Goal: Task Accomplishment & Management: Manage account settings

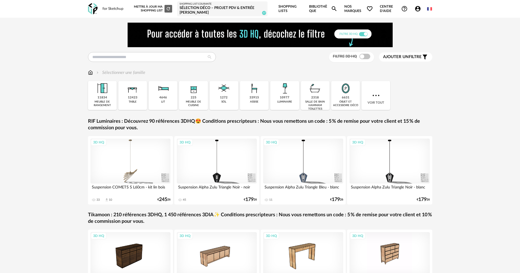
click at [236, 8] on div "Sélection Déco – Projet PDV & entrée [PERSON_NAME]" at bounding box center [222, 11] width 86 height 10
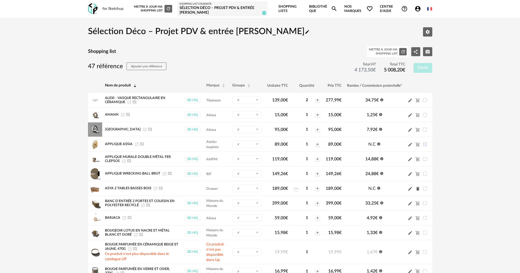
click at [143, 129] on icon "Launch icon" at bounding box center [144, 129] width 3 height 3
click at [418, 115] on icon "Cart Minus icon" at bounding box center [417, 115] width 4 height 4
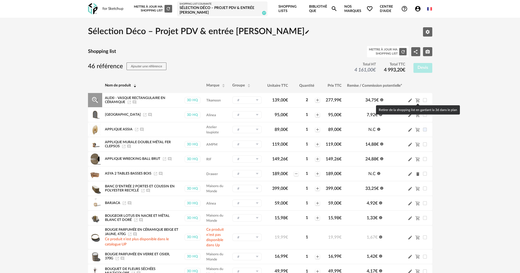
click at [418, 100] on icon "Cart Minus icon" at bounding box center [417, 100] width 5 height 5
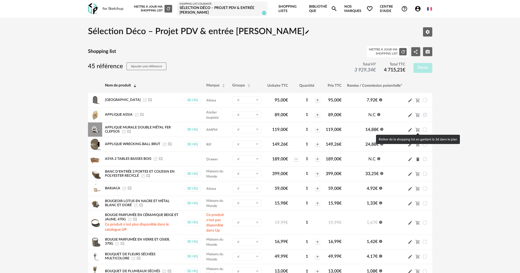
click at [418, 129] on icon "Cart Minus icon" at bounding box center [417, 130] width 5 height 5
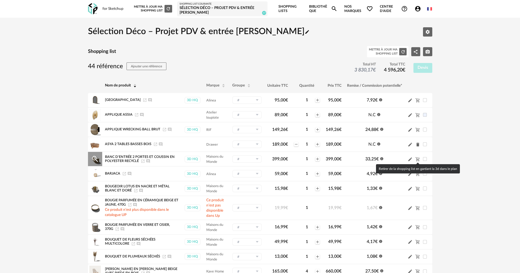
click at [418, 160] on icon "Cart Minus icon" at bounding box center [417, 159] width 5 height 5
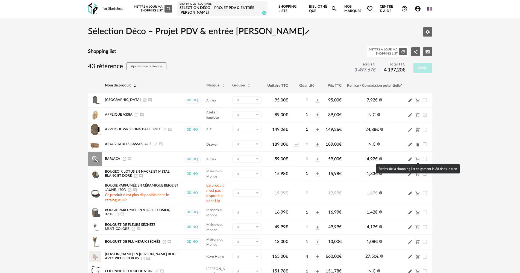
click at [418, 159] on icon "Cart Minus icon" at bounding box center [417, 159] width 4 height 4
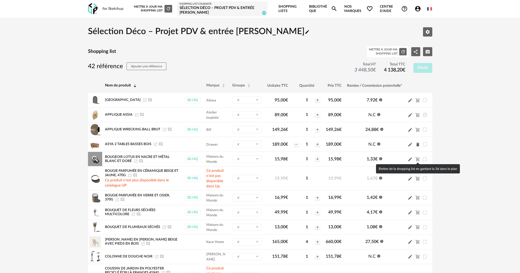
click at [416, 160] on icon "Cart Minus icon" at bounding box center [417, 159] width 5 height 5
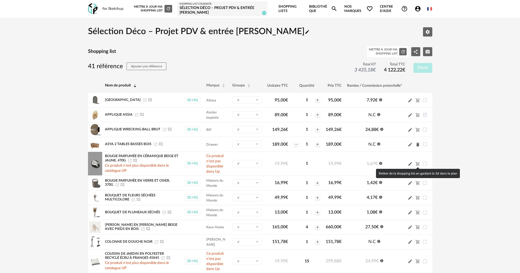
click at [418, 165] on icon "Cart Minus icon" at bounding box center [417, 164] width 4 height 4
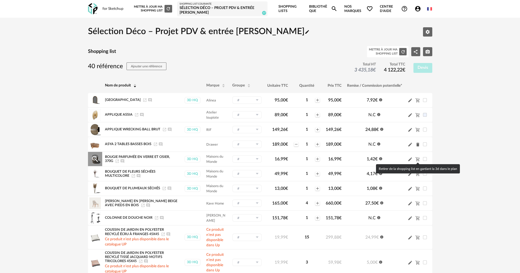
click at [418, 161] on icon "Cart Minus icon" at bounding box center [417, 159] width 5 height 5
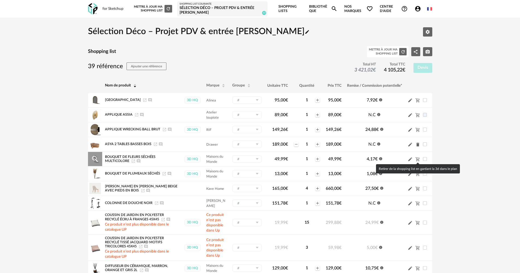
click at [417, 160] on icon "Cart Minus icon" at bounding box center [417, 159] width 4 height 4
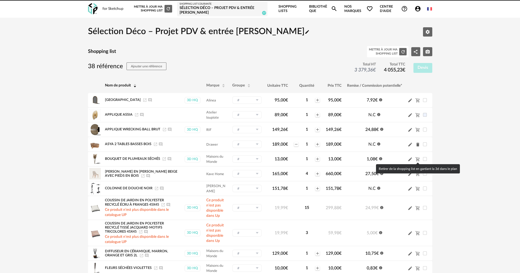
click at [417, 160] on icon "Cart Minus icon" at bounding box center [417, 159] width 4 height 4
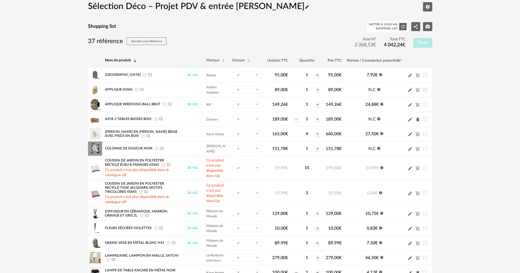
scroll to position [27, 0]
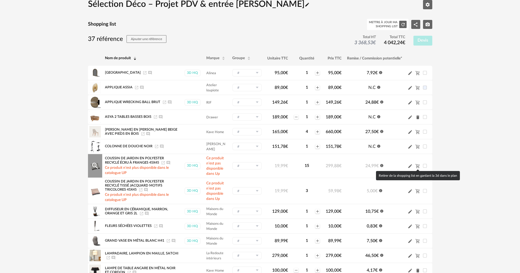
click at [418, 165] on icon "Cart Minus icon" at bounding box center [417, 166] width 5 height 5
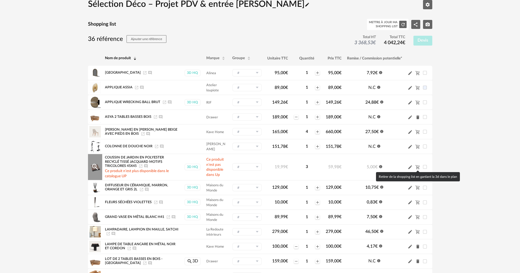
click at [417, 166] on icon "Cart Minus icon" at bounding box center [417, 167] width 5 height 5
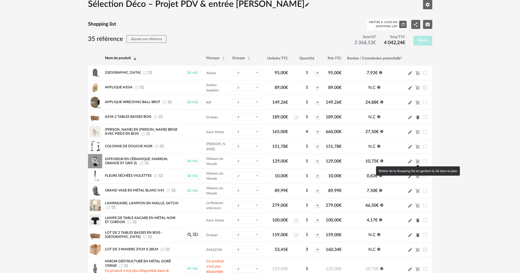
click at [417, 162] on icon "Cart Minus icon" at bounding box center [417, 161] width 5 height 5
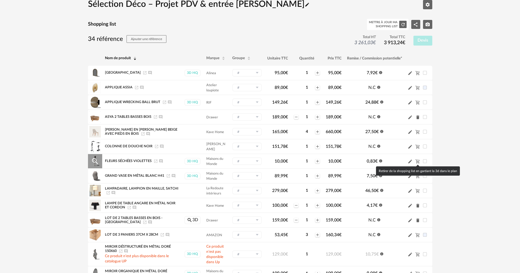
click at [418, 162] on icon "Cart Minus icon" at bounding box center [417, 161] width 5 height 5
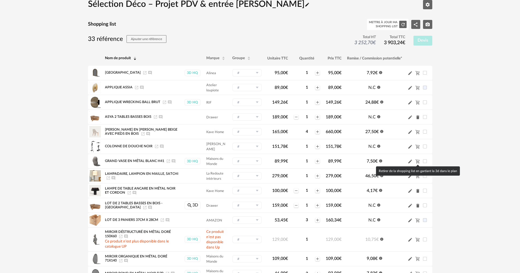
click at [418, 162] on icon "Cart Minus icon" at bounding box center [417, 161] width 5 height 5
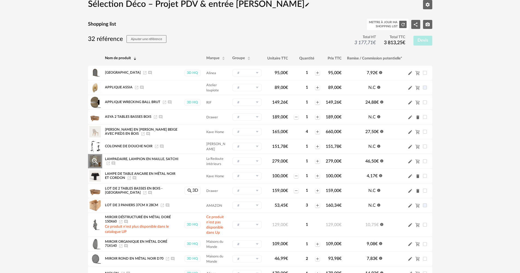
click at [126, 158] on span "Lampadaire, lampion en maille, Satchi" at bounding box center [141, 159] width 73 height 3
click at [108, 163] on icon "Launch icon" at bounding box center [108, 163] width 4 height 4
click at [419, 177] on icon "Delete icon" at bounding box center [417, 177] width 3 height 4
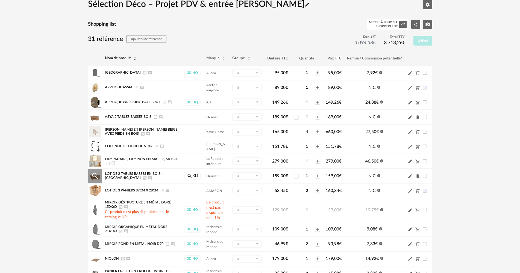
click at [417, 177] on icon "Delete icon" at bounding box center [417, 177] width 3 height 4
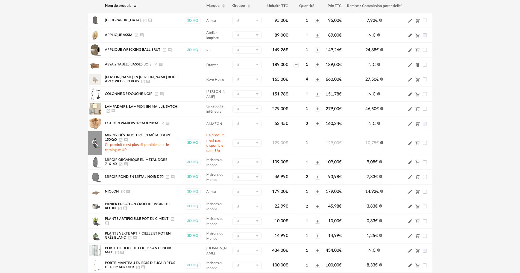
scroll to position [82, 0]
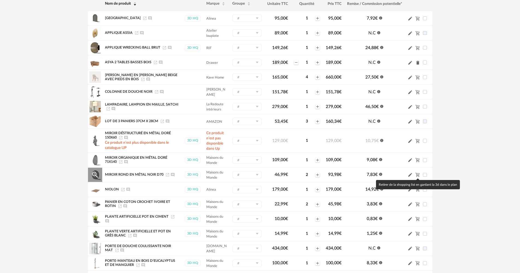
click at [417, 175] on icon "Cart Minus icon" at bounding box center [417, 175] width 4 height 4
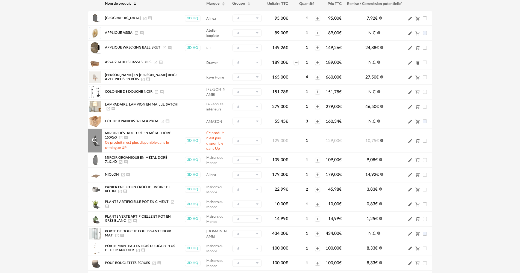
click at [121, 138] on icon "Launch icon" at bounding box center [121, 138] width 4 height 4
click at [112, 174] on span "NIOLON" at bounding box center [112, 174] width 14 height 3
click at [123, 175] on icon "Launch icon" at bounding box center [123, 175] width 4 height 4
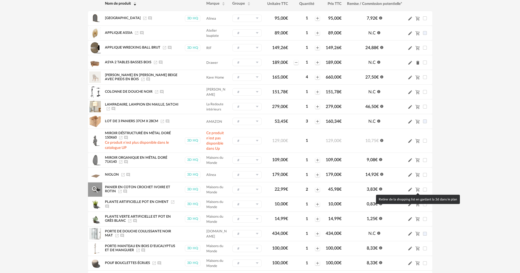
click at [418, 191] on icon "Cart Minus icon" at bounding box center [417, 189] width 5 height 5
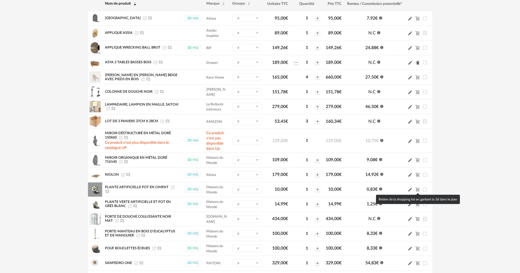
click at [418, 190] on icon "Cart Minus icon" at bounding box center [417, 189] width 5 height 5
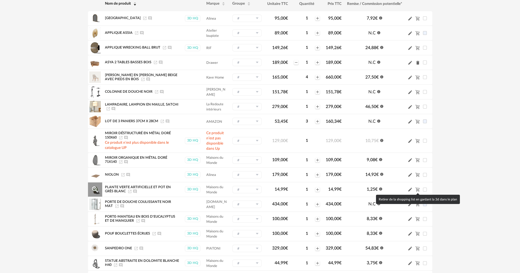
click at [418, 189] on icon "Cart Minus icon" at bounding box center [417, 189] width 5 height 5
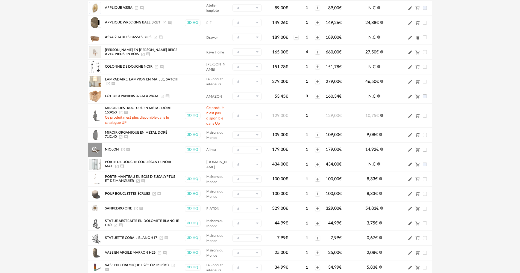
scroll to position [109, 0]
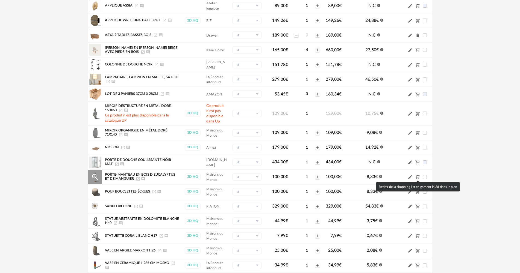
click at [418, 178] on icon "Cart Minus icon" at bounding box center [417, 177] width 4 height 4
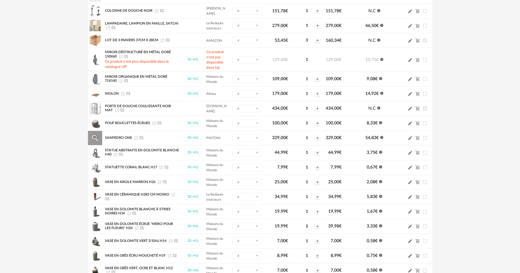
scroll to position [164, 0]
click at [419, 139] on icon "Cart Minus icon" at bounding box center [417, 137] width 4 height 4
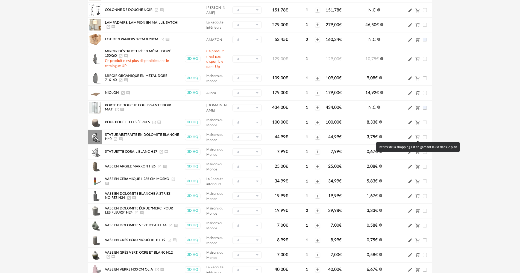
click at [419, 139] on icon "Cart Minus icon" at bounding box center [417, 137] width 4 height 4
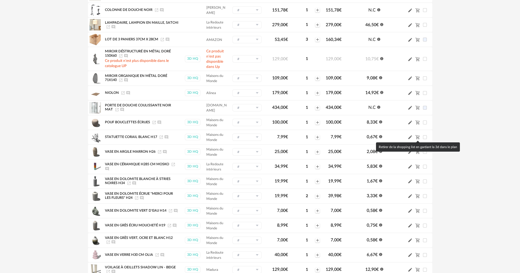
click at [419, 139] on icon "Cart Minus icon" at bounding box center [417, 137] width 4 height 4
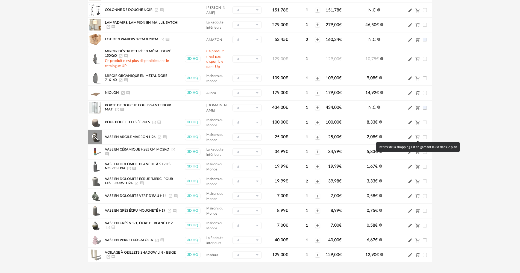
click at [418, 139] on icon "Cart Minus icon" at bounding box center [417, 137] width 5 height 5
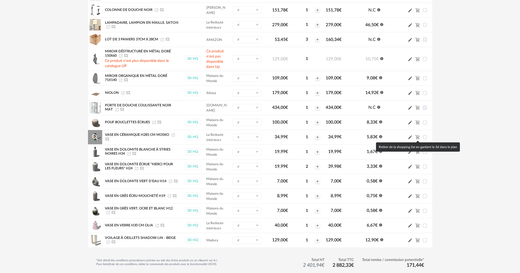
click at [418, 138] on icon "Cart Minus icon" at bounding box center [417, 137] width 4 height 4
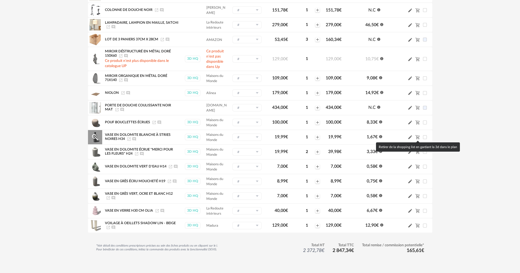
click at [418, 138] on icon "Cart Minus icon" at bounding box center [417, 137] width 4 height 4
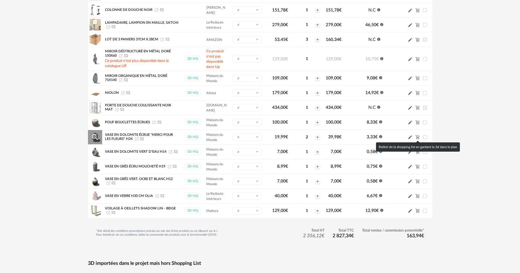
click at [418, 136] on icon "Cart Minus icon" at bounding box center [417, 137] width 5 height 5
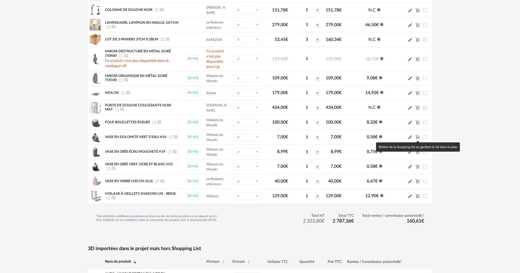
click at [418, 136] on icon "Cart Minus icon" at bounding box center [417, 137] width 5 height 5
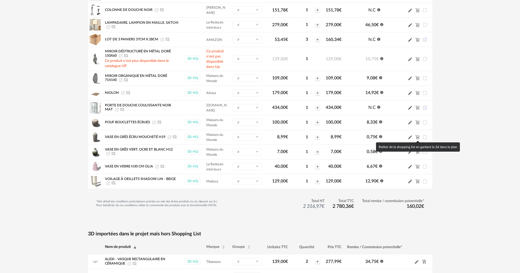
click at [418, 136] on icon "Cart Minus icon" at bounding box center [417, 137] width 5 height 5
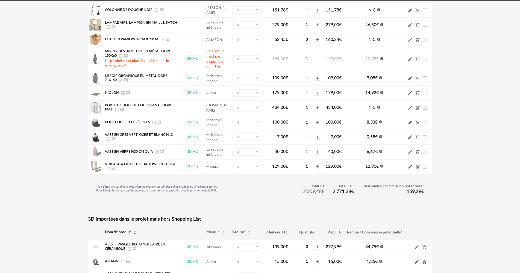
click at [418, 136] on icon "Cart Minus icon" at bounding box center [417, 137] width 5 height 5
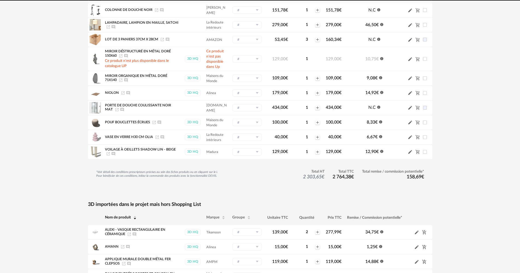
click at [418, 136] on icon "Cart Minus icon" at bounding box center [417, 137] width 5 height 5
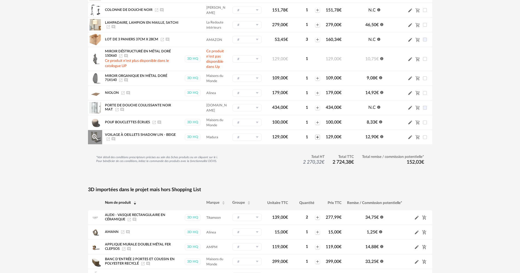
click at [318, 137] on icon "Plus icon" at bounding box center [317, 137] width 4 height 4
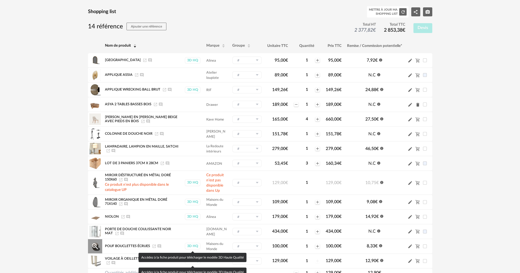
scroll to position [0, 0]
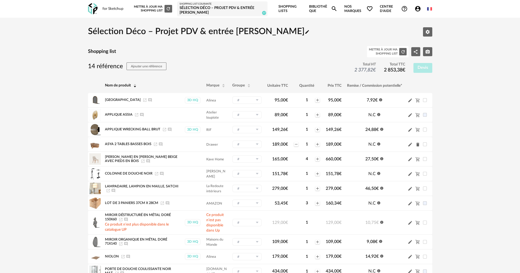
click at [418, 10] on icon "Account Circle icon" at bounding box center [417, 8] width 7 height 7
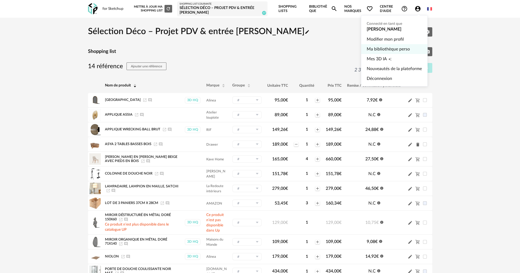
click at [385, 49] on link "Ma bibliothèque perso" at bounding box center [394, 49] width 55 height 10
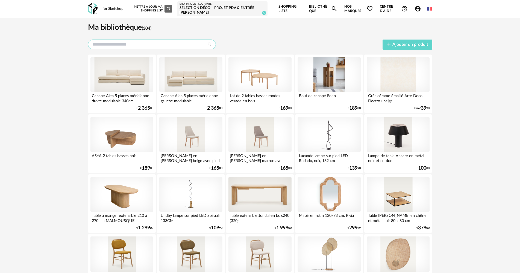
click at [119, 42] on input "text" at bounding box center [152, 45] width 128 height 10
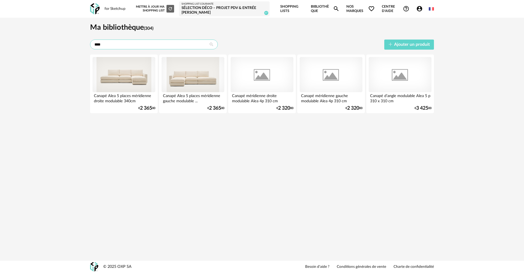
type input "****"
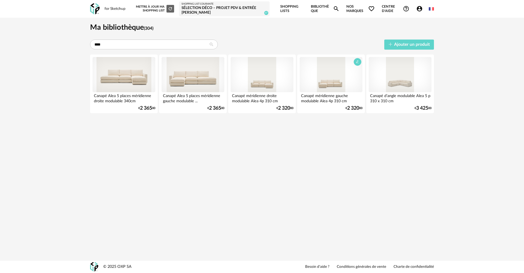
click at [343, 78] on div at bounding box center [331, 75] width 63 height 36
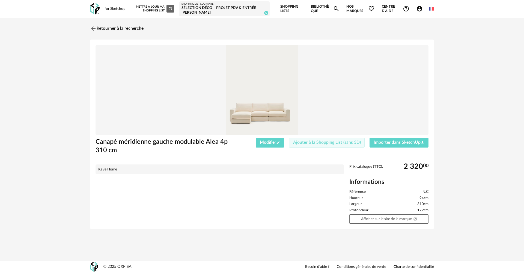
click at [321, 144] on span "Ajouter à la Shopping List (sans 3D)" at bounding box center [327, 142] width 68 height 4
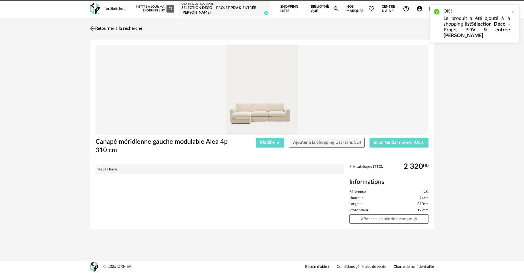
click at [103, 28] on link "Retourner à la recherche" at bounding box center [116, 29] width 54 height 12
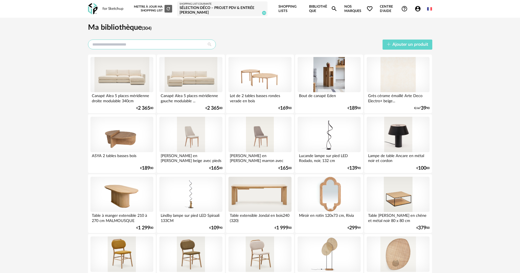
click at [158, 45] on input "text" at bounding box center [152, 45] width 128 height 10
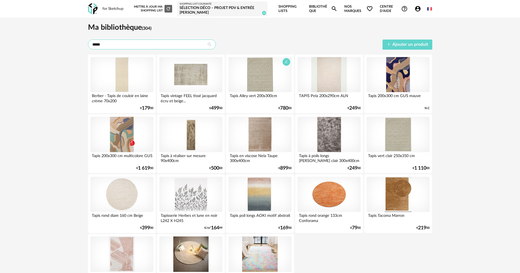
type input "*****"
click at [264, 76] on div at bounding box center [259, 75] width 63 height 36
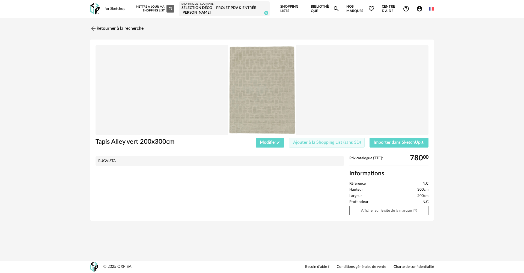
click at [322, 142] on span "Ajouter à la Shopping List (sans 3D)" at bounding box center [327, 142] width 68 height 4
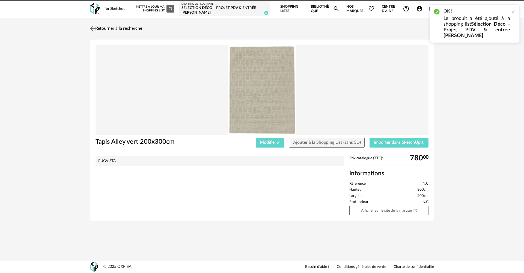
click at [113, 27] on link "Retourner à la recherche" at bounding box center [116, 29] width 54 height 12
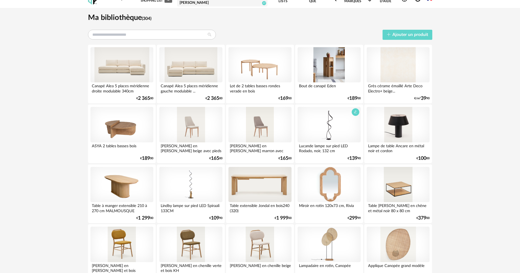
scroll to position [27, 0]
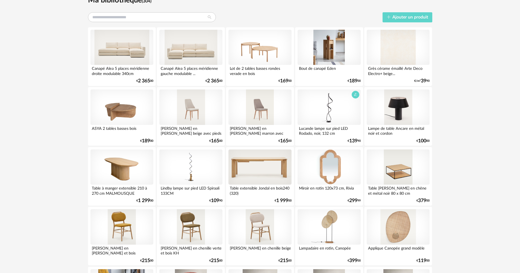
click at [331, 112] on div at bounding box center [328, 108] width 63 height 36
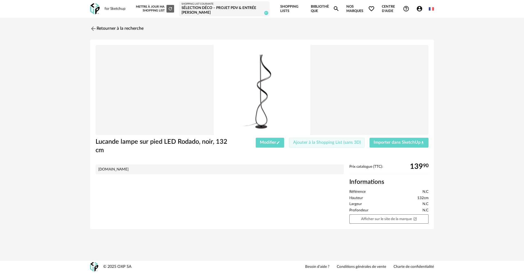
click at [299, 145] on button "Ajouter à la Shopping List (sans 3D)" at bounding box center [327, 143] width 76 height 10
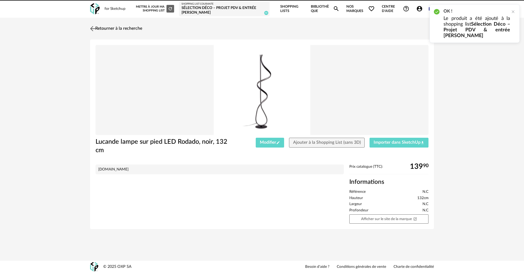
click at [117, 29] on link "Retourner à la recherche" at bounding box center [116, 29] width 54 height 12
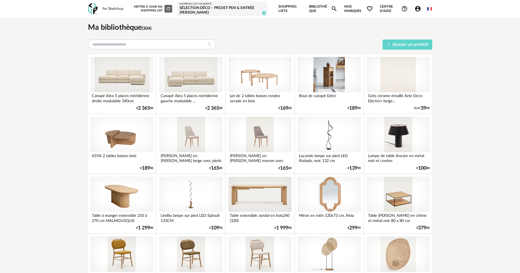
click at [195, 5] on div "Shopping List courante" at bounding box center [222, 3] width 86 height 3
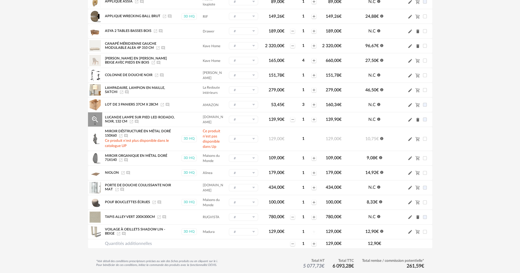
scroll to position [109, 0]
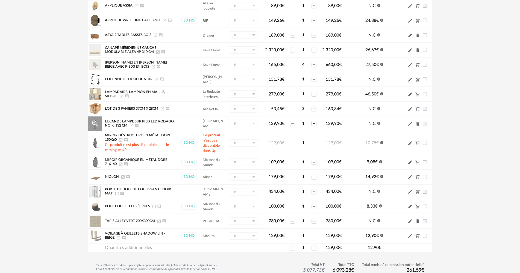
click at [312, 124] on icon "Plus icon" at bounding box center [314, 124] width 4 height 4
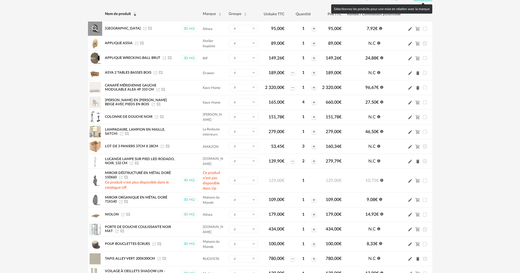
scroll to position [80, 0]
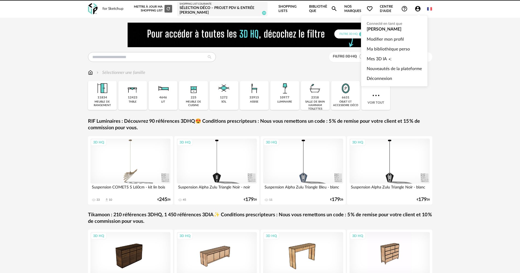
click at [417, 10] on icon "Account Circle icon" at bounding box center [417, 8] width 7 height 7
click at [417, 9] on icon "Account Circle icon" at bounding box center [417, 8] width 7 height 7
click at [382, 48] on link "Ma bibliothèque perso" at bounding box center [394, 49] width 55 height 10
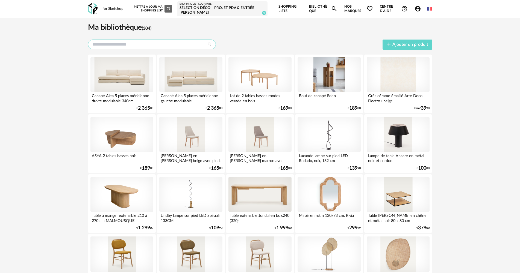
click at [160, 44] on input "text" at bounding box center [152, 45] width 128 height 10
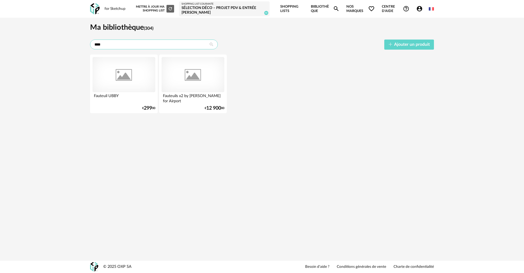
type input "****"
click at [299, 42] on div "**** Ajouter un produit" at bounding box center [262, 45] width 344 height 10
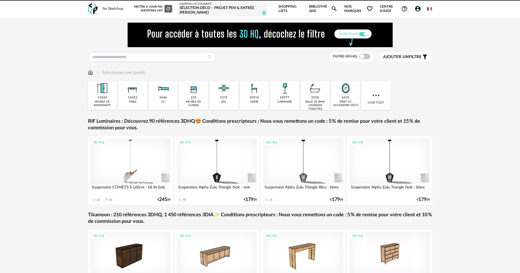
click at [413, 8] on div "Account Circle icon Compte Connecté en tant que [PERSON_NAME] Modifier mon prof…" at bounding box center [419, 8] width 16 height 7
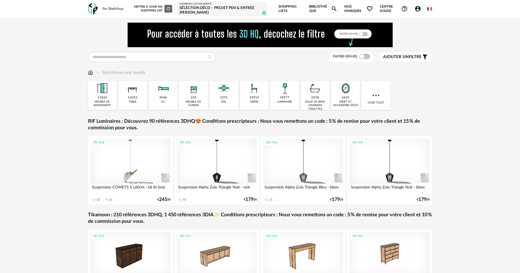
click at [416, 8] on icon "Account Circle icon" at bounding box center [417, 8] width 5 height 5
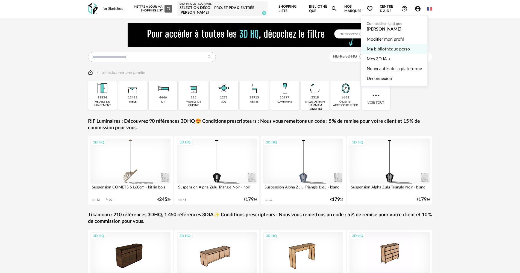
click at [372, 51] on link "Ma bibliothèque perso" at bounding box center [394, 49] width 55 height 10
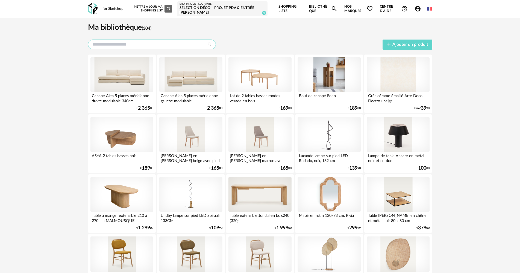
click at [147, 44] on input "text" at bounding box center [152, 45] width 128 height 10
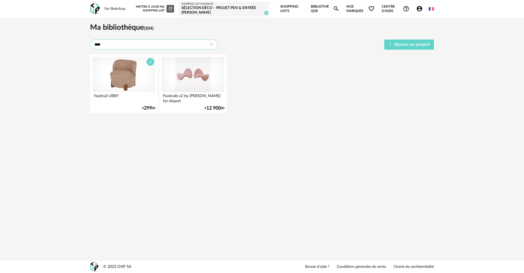
type input "****"
click at [130, 73] on div at bounding box center [124, 75] width 63 height 36
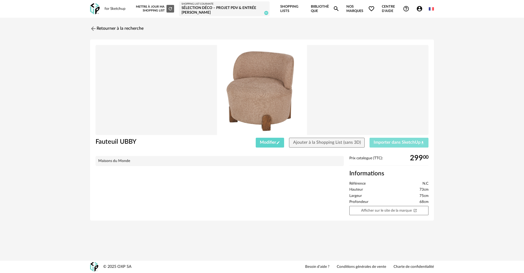
click at [385, 143] on span "Importer dans SketchUp Download icon" at bounding box center [399, 142] width 51 height 4
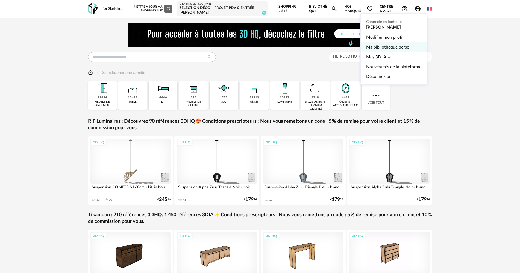
click at [388, 48] on link "Ma bibliothèque perso" at bounding box center [393, 47] width 55 height 10
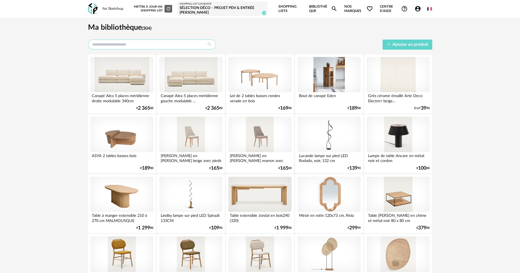
click at [179, 47] on input "text" at bounding box center [152, 45] width 128 height 10
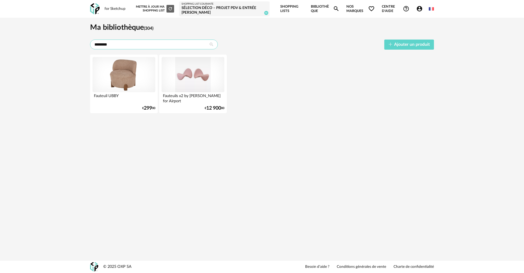
type input "********"
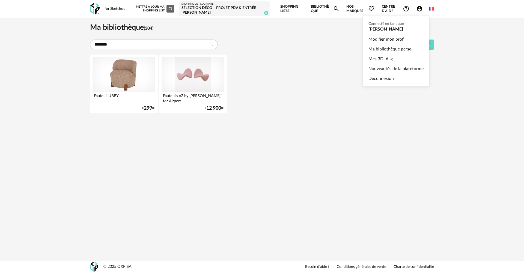
click at [420, 10] on icon "Account Circle icon" at bounding box center [420, 8] width 7 height 7
click at [391, 44] on link "Ma bibliothèque perso" at bounding box center [396, 49] width 55 height 10
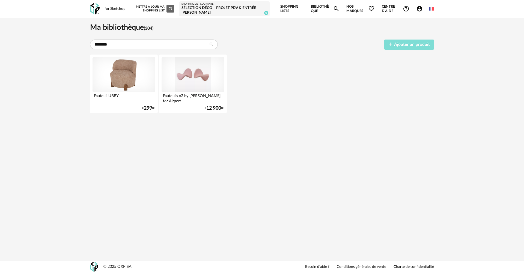
click at [425, 45] on span "Ajouter un produit" at bounding box center [412, 44] width 36 height 4
